Goal: Task Accomplishment & Management: Manage account settings

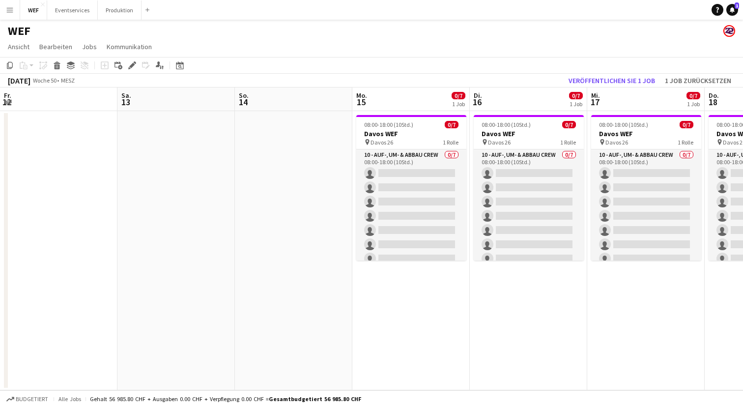
scroll to position [0, 260]
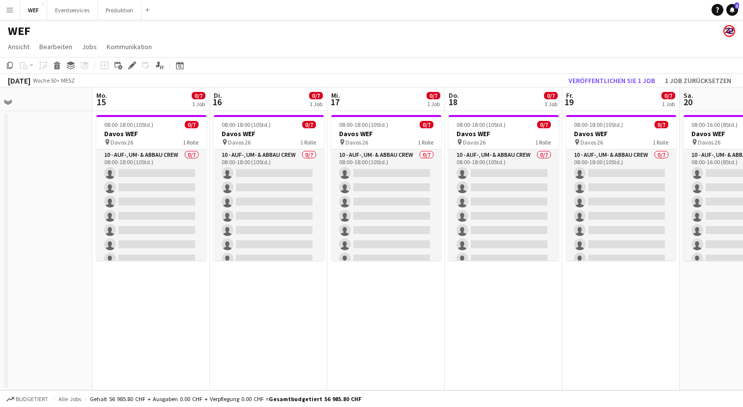
click at [177, 11] on app-navbar "Menü Tafeln Tafeln Tafeln Alle Jobs Status Belegschaft Belegschaft Meine Belegs…" at bounding box center [371, 10] width 743 height 20
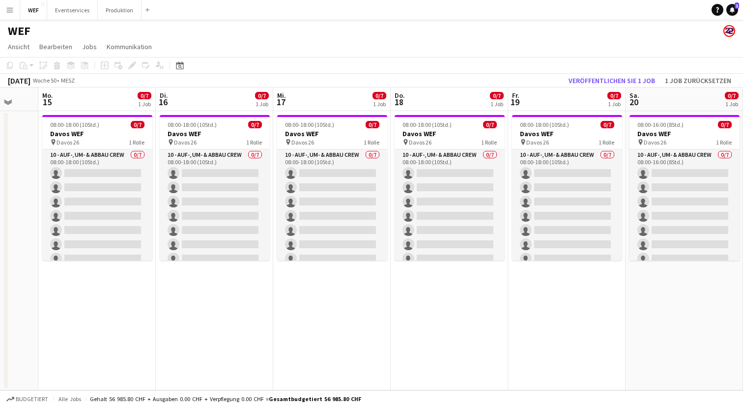
scroll to position [0, 324]
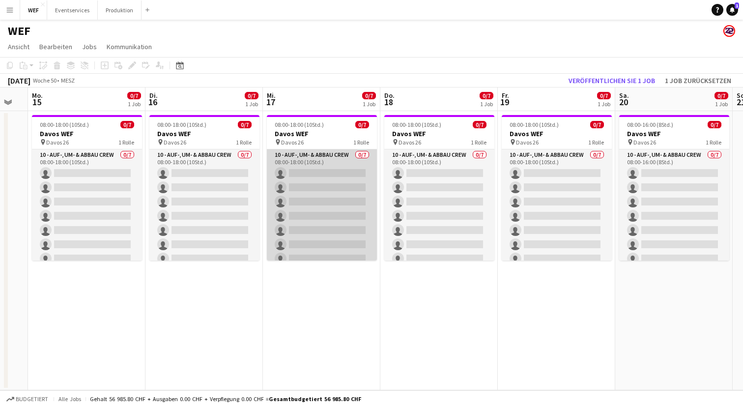
click at [328, 183] on app-card-role "10 - Auf-, Um- & Abbau Crew 0/7 08:00-18:00 (10Std.) single-neutral-actions sin…" at bounding box center [322, 208] width 110 height 119
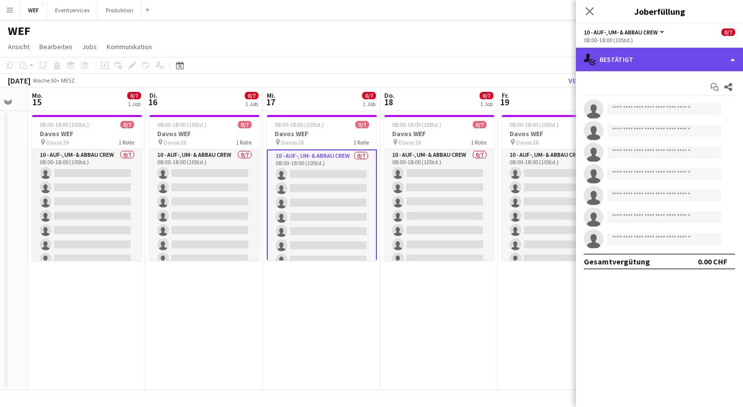
click at [650, 57] on div "single-neutral-actions-check-2 Bestätigt" at bounding box center [659, 60] width 167 height 24
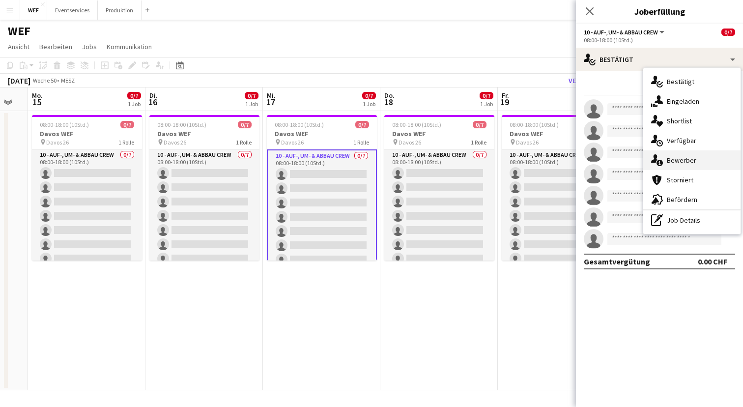
click at [665, 159] on div "single-neutral-actions-information Bewerber" at bounding box center [691, 160] width 97 height 20
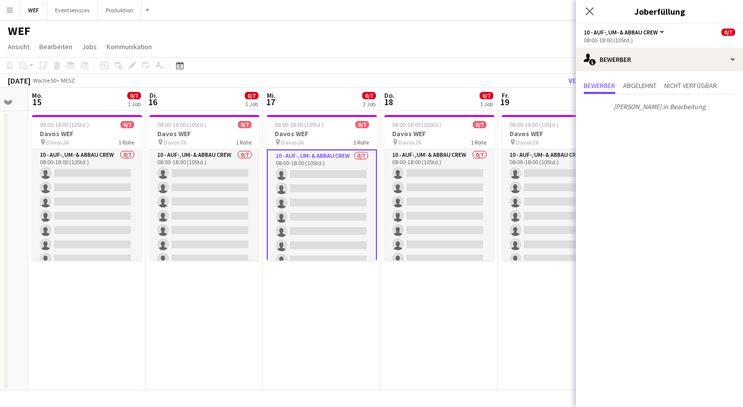
click at [292, 23] on div "WEF" at bounding box center [371, 29] width 743 height 19
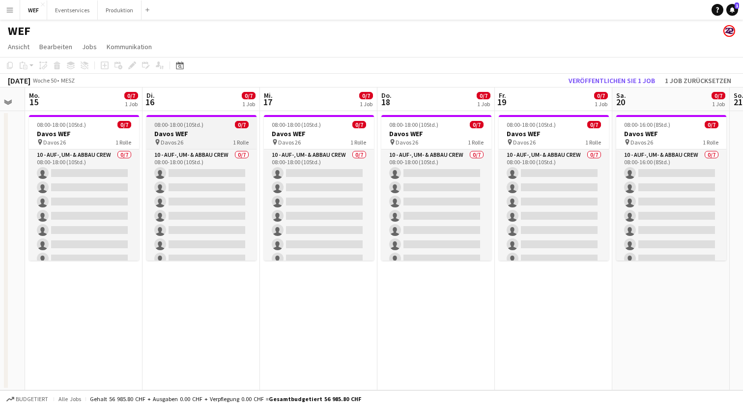
scroll to position [0, 334]
